Goal: Find specific page/section

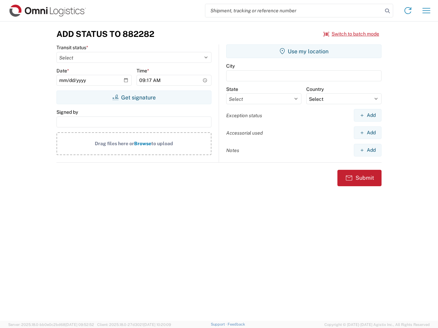
click at [294, 11] on input "search" at bounding box center [293, 10] width 177 height 13
click at [387, 11] on icon at bounding box center [388, 11] width 10 height 10
click at [408, 11] on icon at bounding box center [407, 10] width 11 height 11
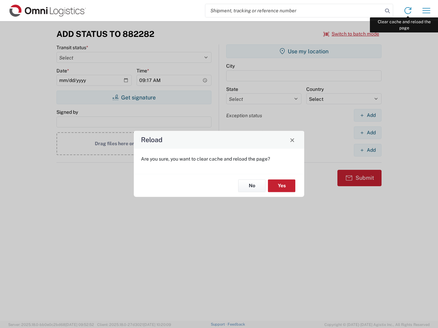
click at [426, 11] on div "Reload Are you sure, you want to clear cache and reload the page? No Yes" at bounding box center [219, 164] width 438 height 328
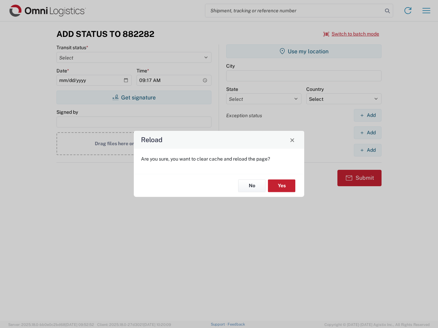
click at [351, 34] on div "Reload Are you sure, you want to clear cache and reload the page? No Yes" at bounding box center [219, 164] width 438 height 328
click at [134, 98] on div "Reload Are you sure, you want to clear cache and reload the page? No Yes" at bounding box center [219, 164] width 438 height 328
click at [304, 51] on div "Reload Are you sure, you want to clear cache and reload the page? No Yes" at bounding box center [219, 164] width 438 height 328
click at [367, 115] on div "Reload Are you sure, you want to clear cache and reload the page? No Yes" at bounding box center [219, 164] width 438 height 328
click at [367, 133] on div "Reload Are you sure, you want to clear cache and reload the page? No Yes" at bounding box center [219, 164] width 438 height 328
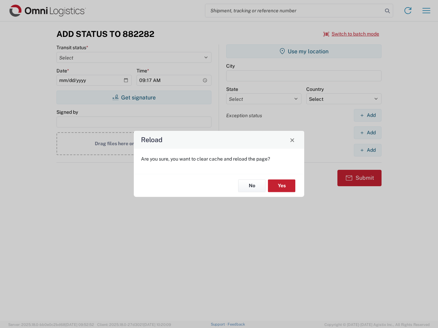
click at [367, 150] on div "Reload Are you sure, you want to clear cache and reload the page? No Yes" at bounding box center [219, 164] width 438 height 328
